Goal: Check status: Check status

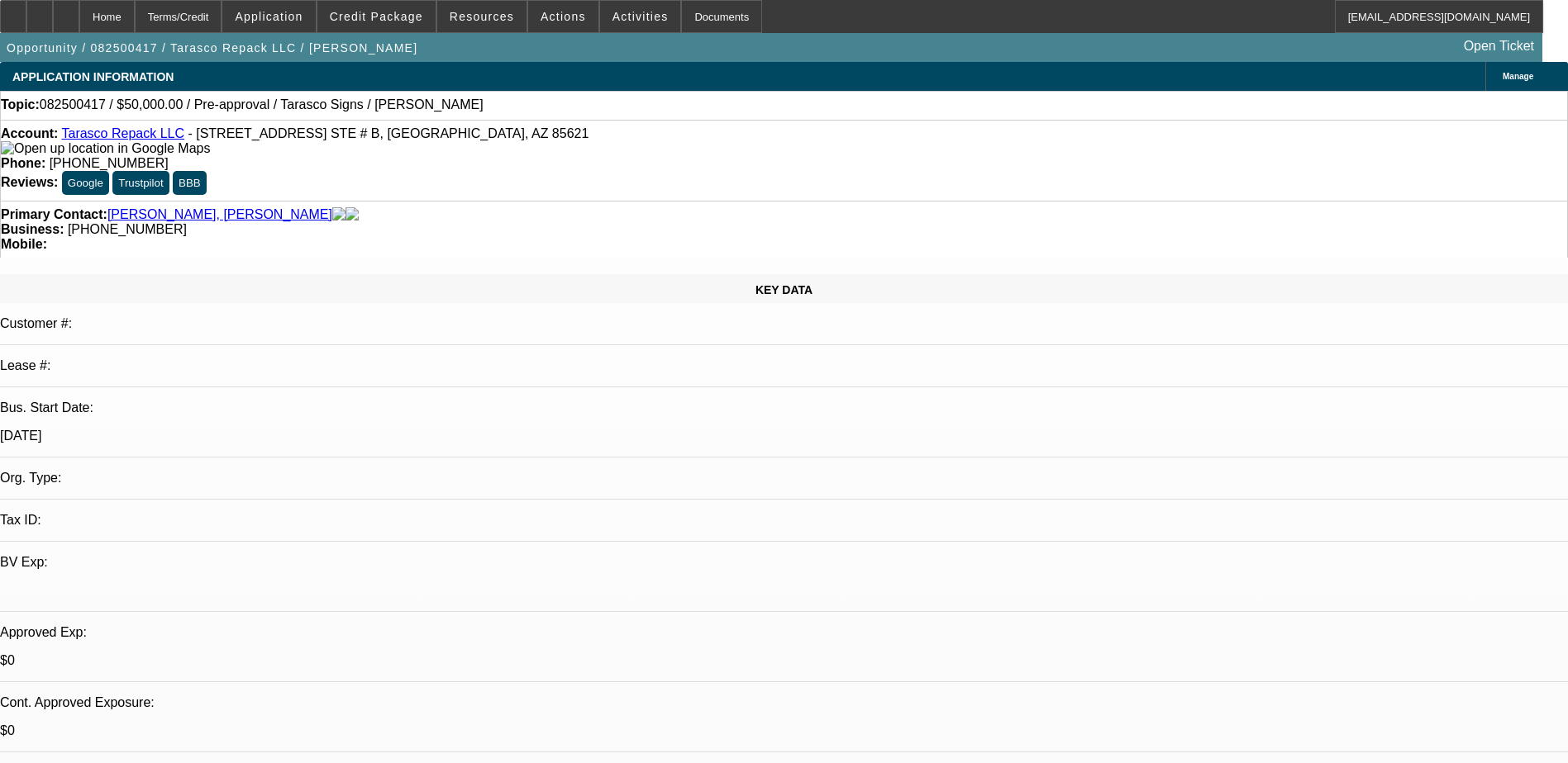
select select "0"
select select "2"
select select "0.1"
select select "4"
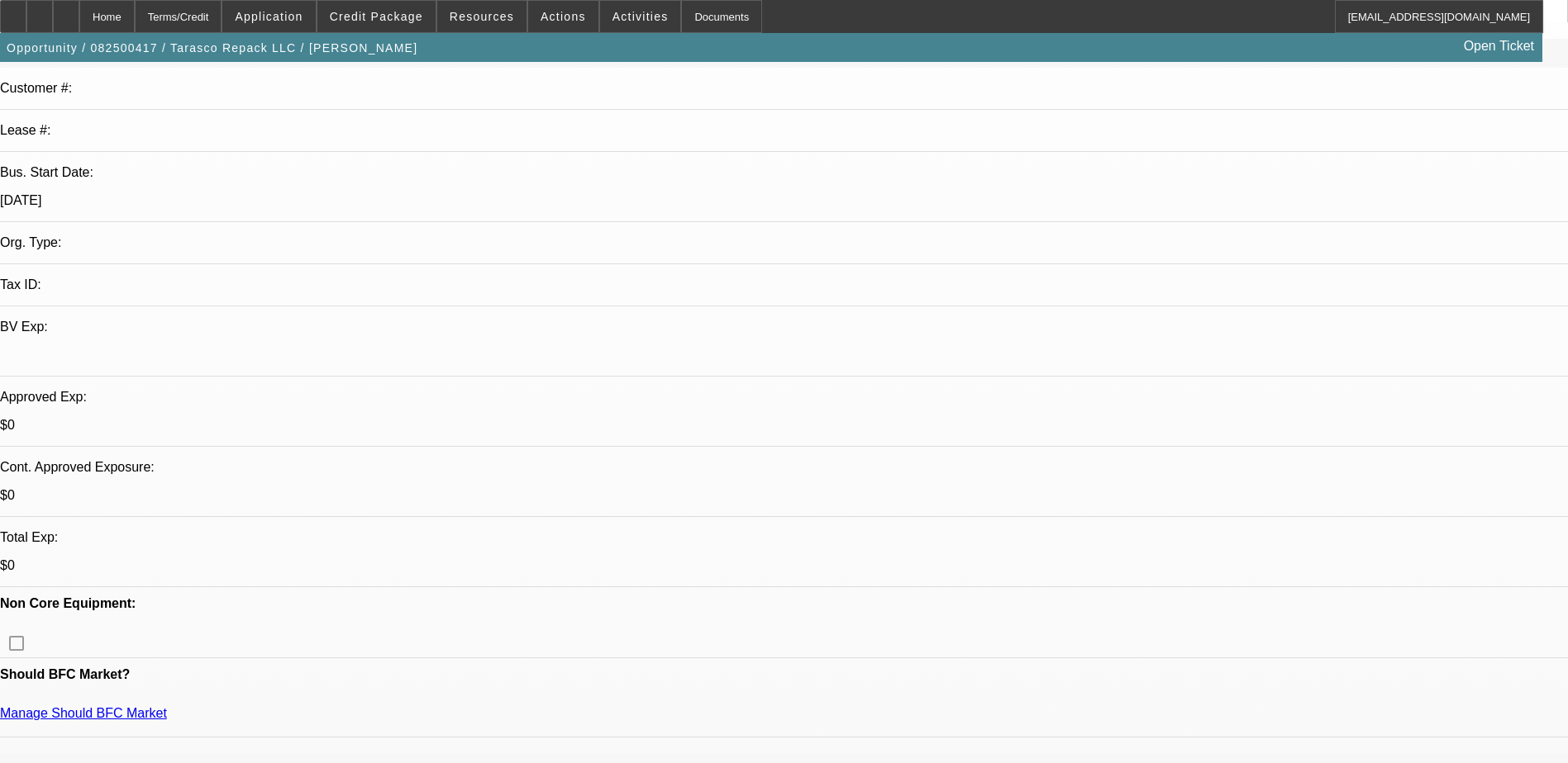
scroll to position [248, 0]
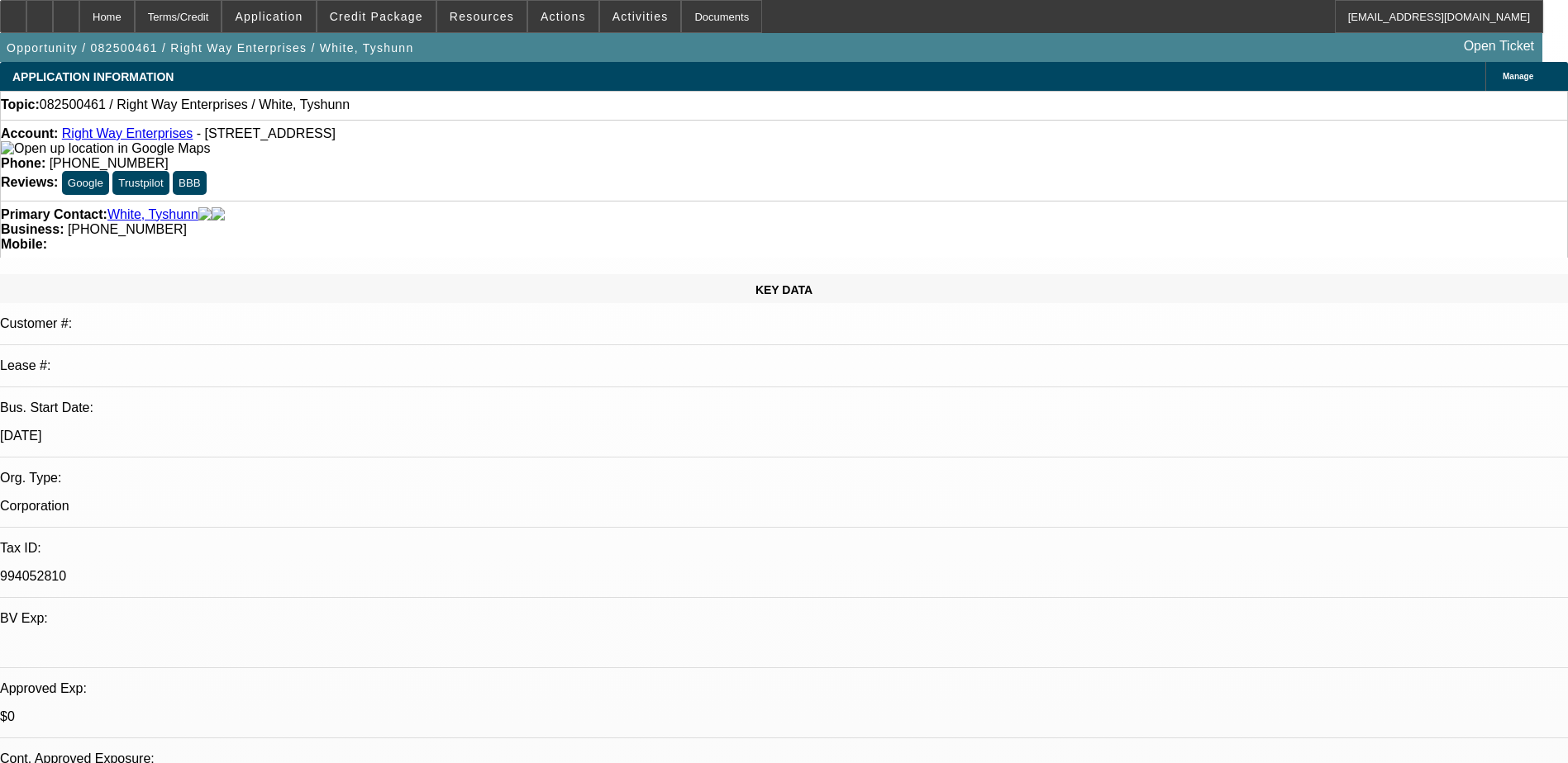
select select "0"
select select "2"
select select "0.1"
select select "4"
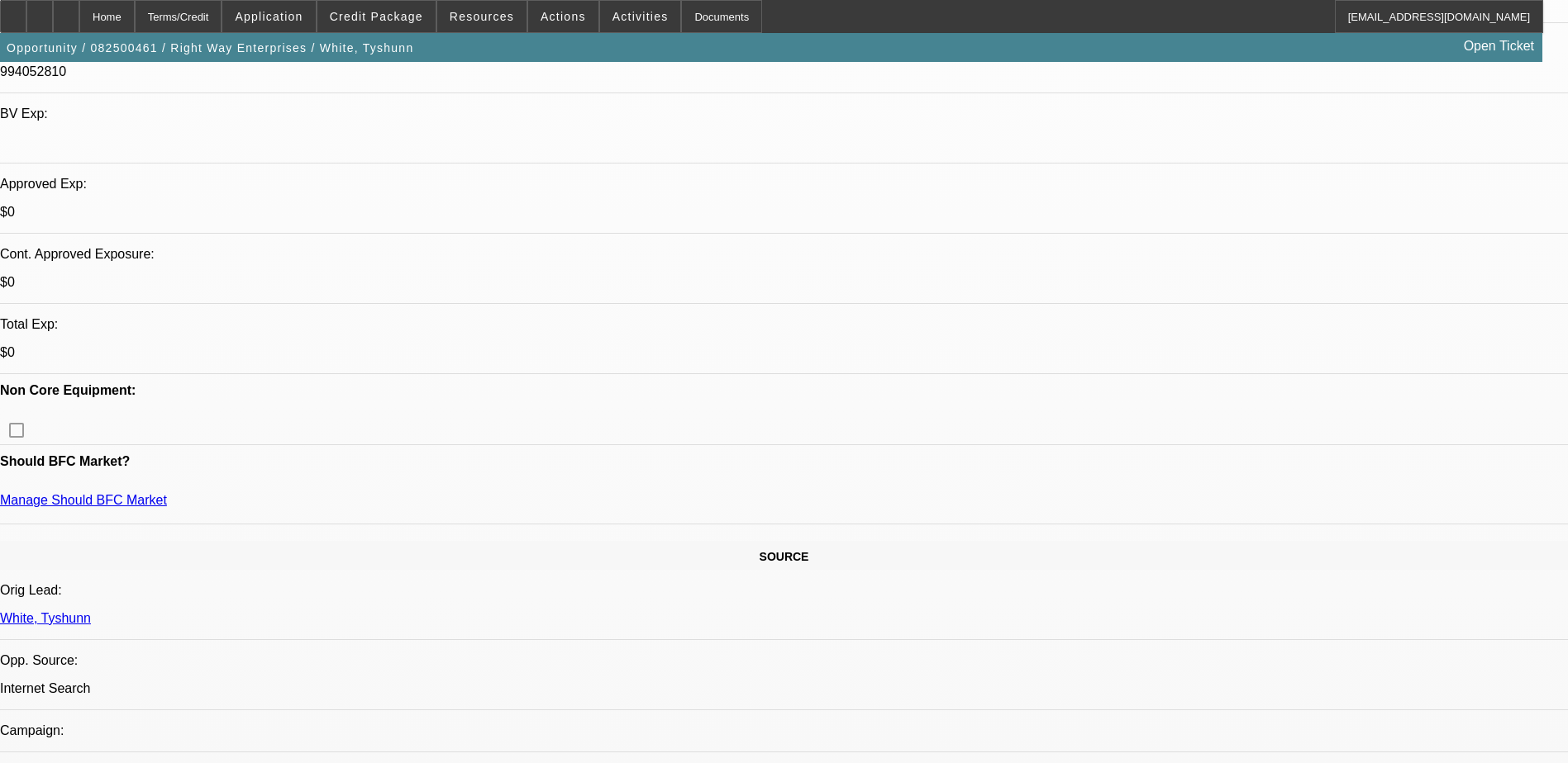
scroll to position [413, 0]
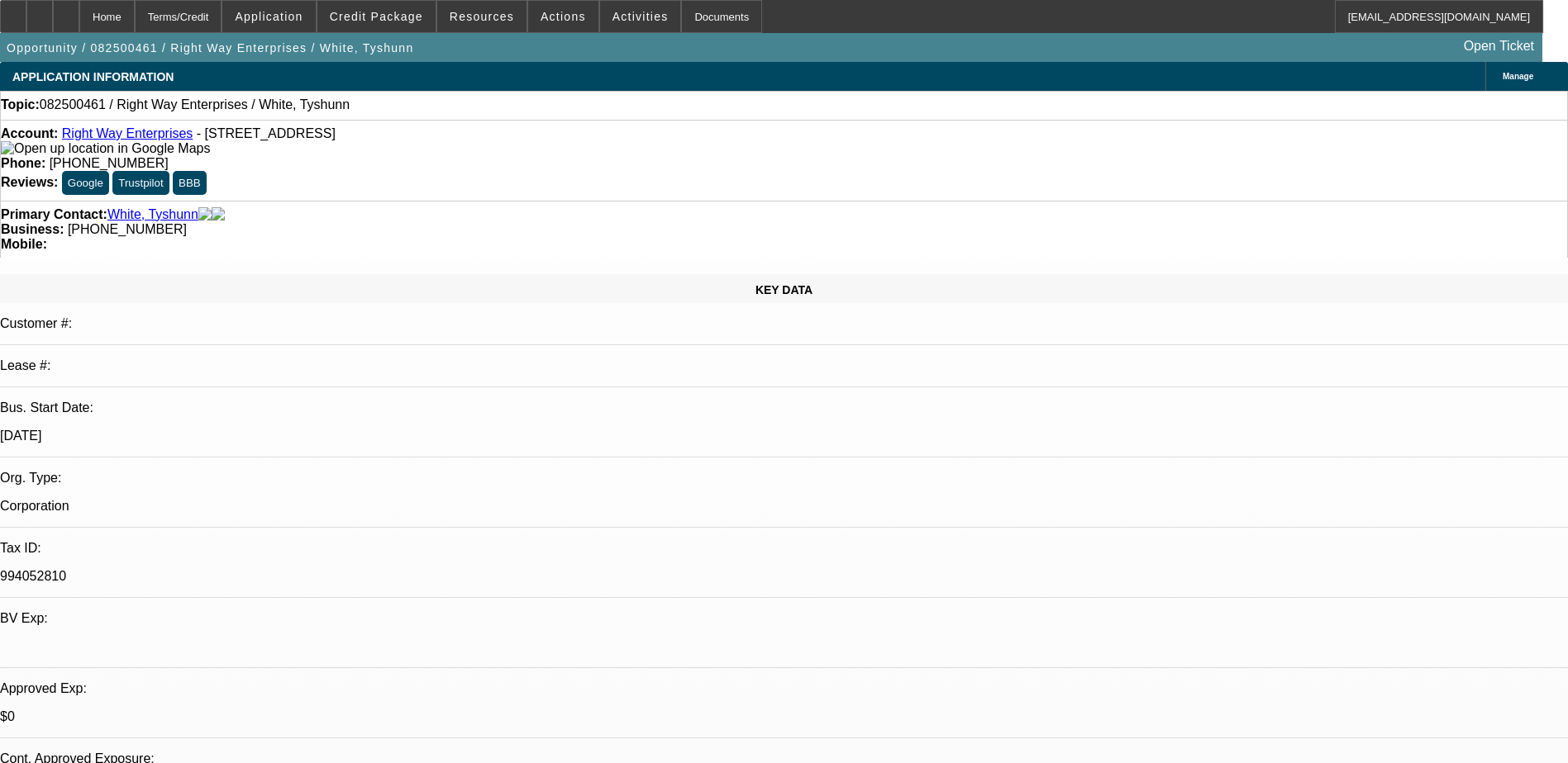
select select "0"
select select "2"
select select "0.1"
select select "4"
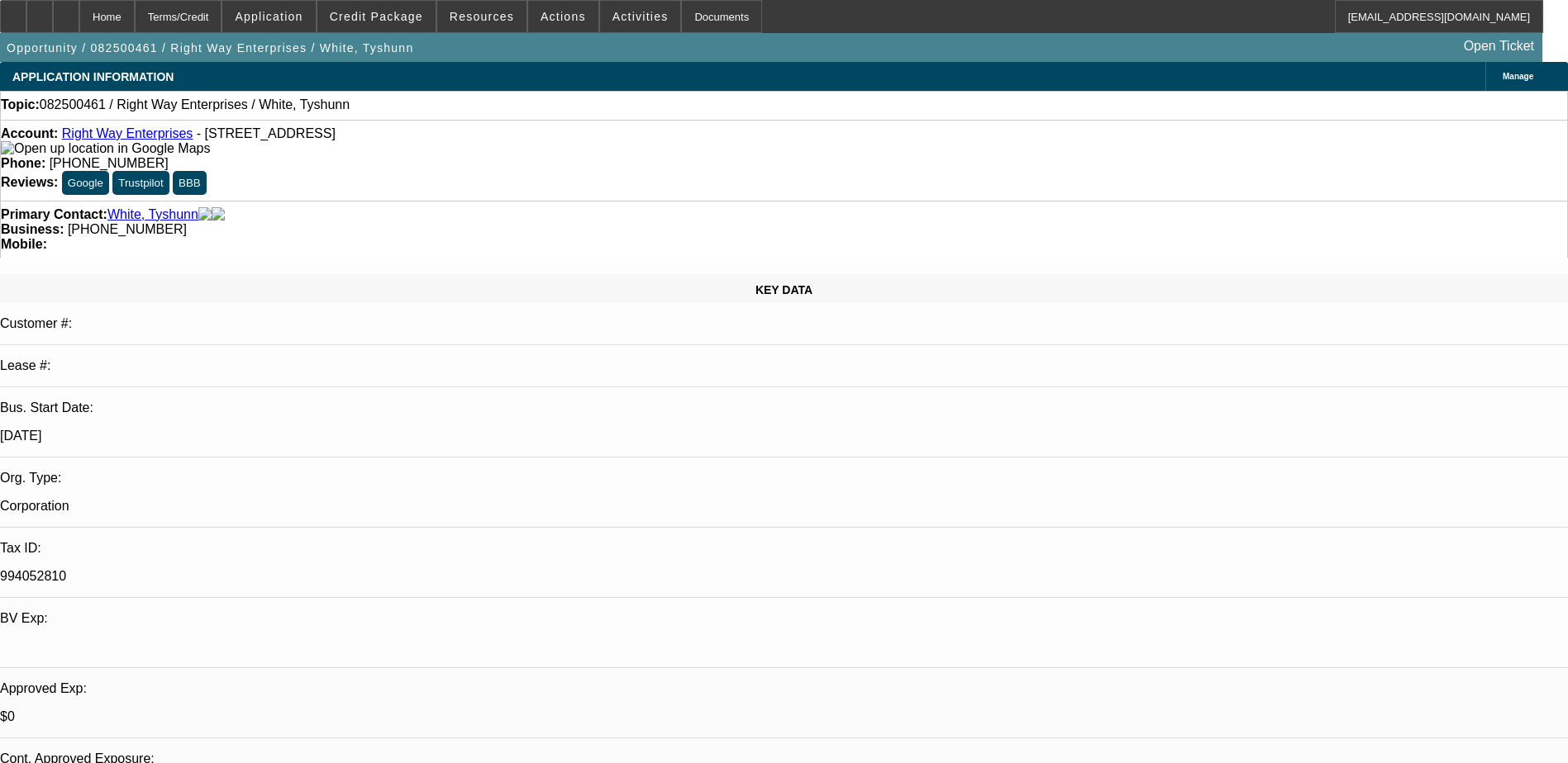
scroll to position [413, 0]
